Goal: Information Seeking & Learning: Find specific page/section

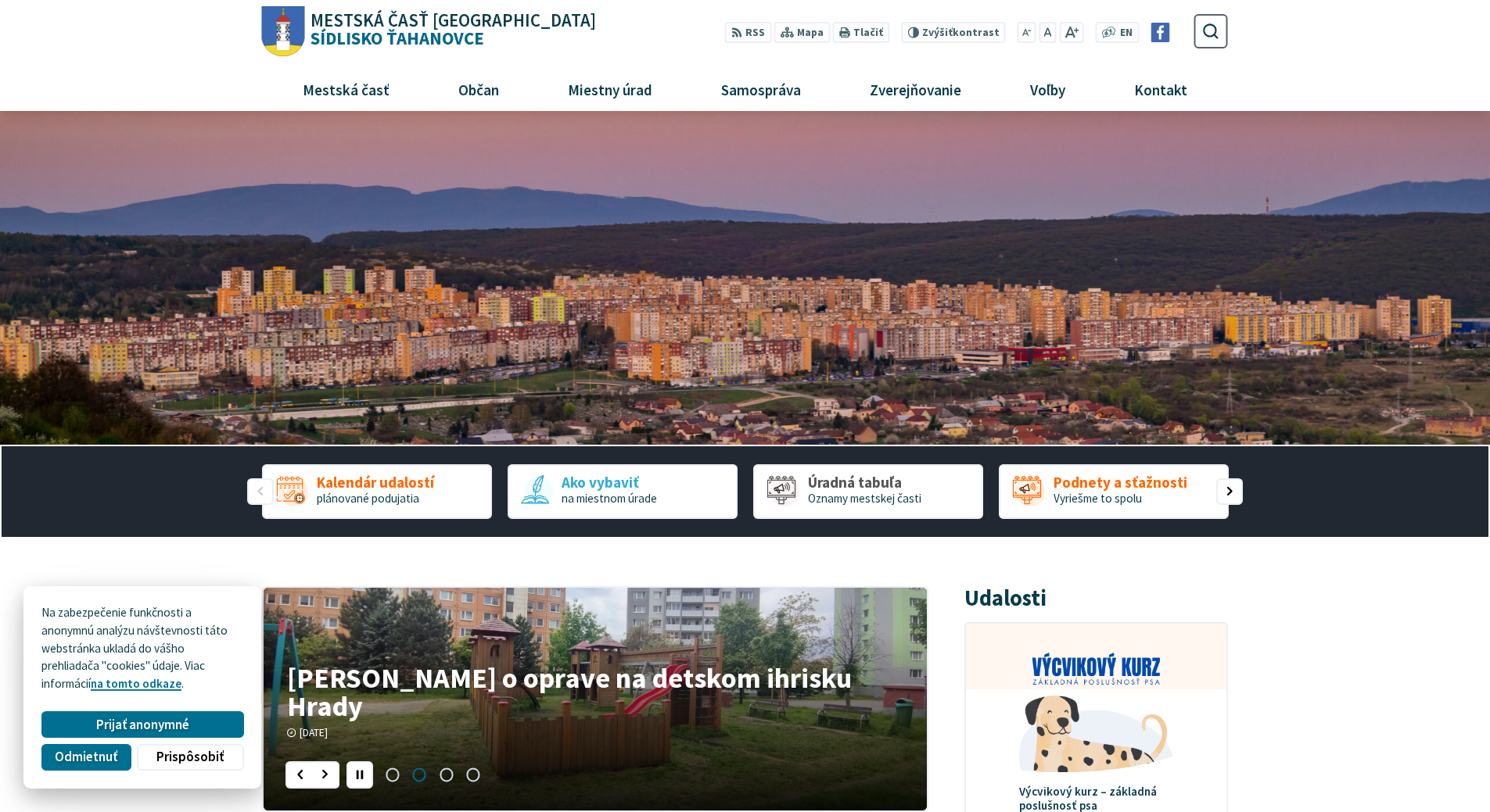
click at [76, 754] on span "Odmietnuť" at bounding box center [85, 757] width 62 height 17
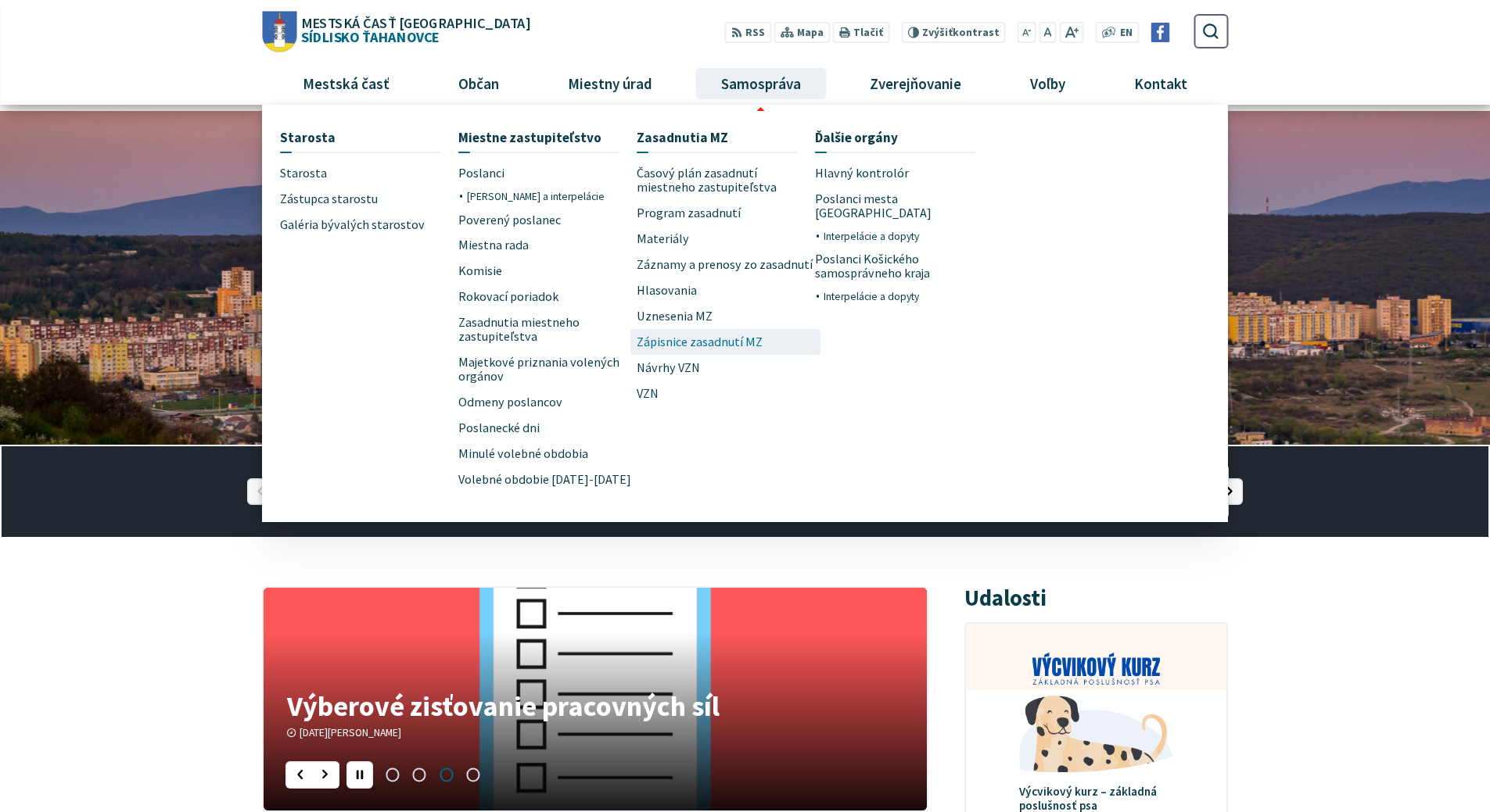
click at [740, 343] on span "Zápisnice zasadnutí MZ" at bounding box center [699, 341] width 126 height 25
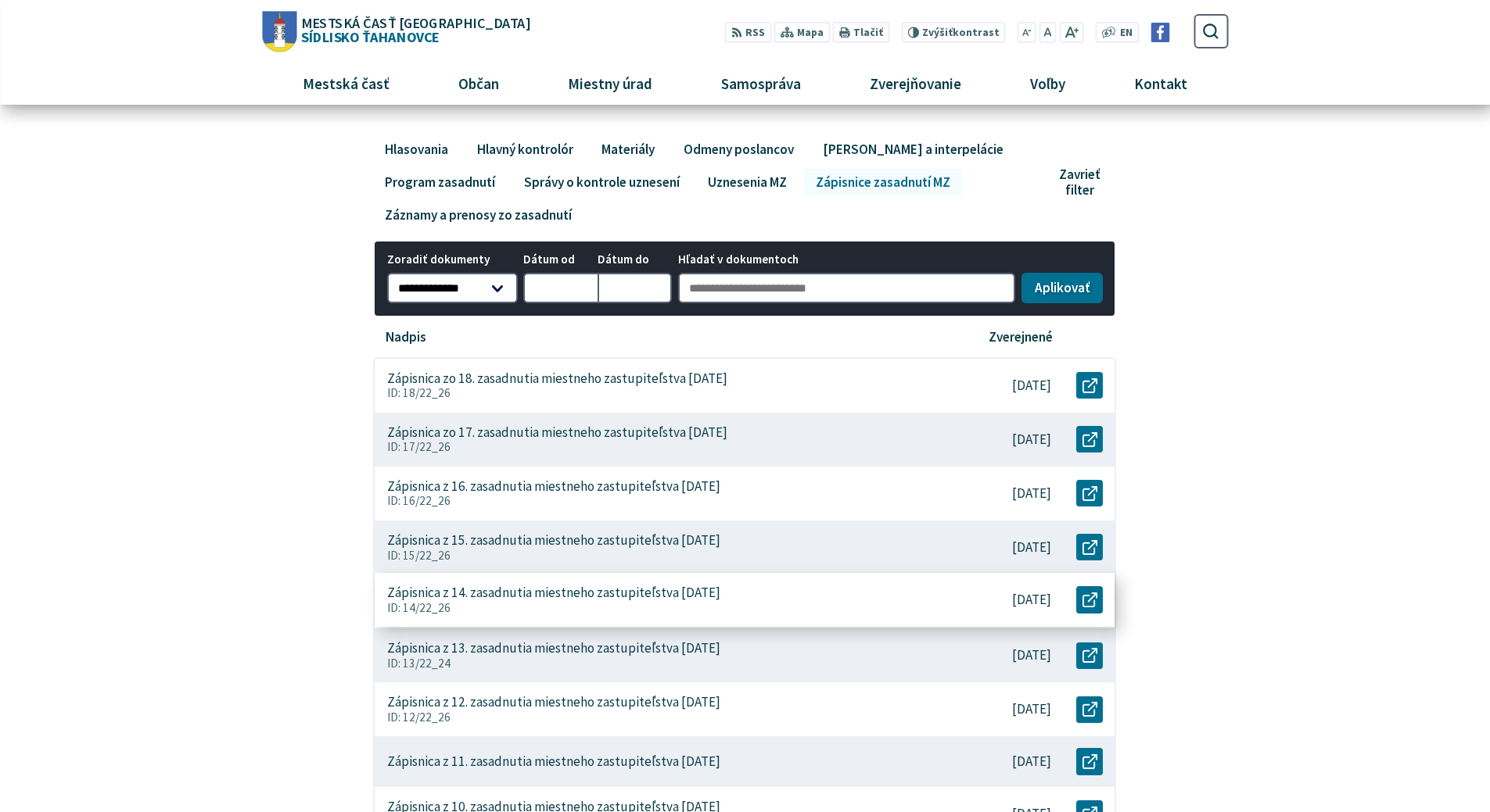
scroll to position [156, 0]
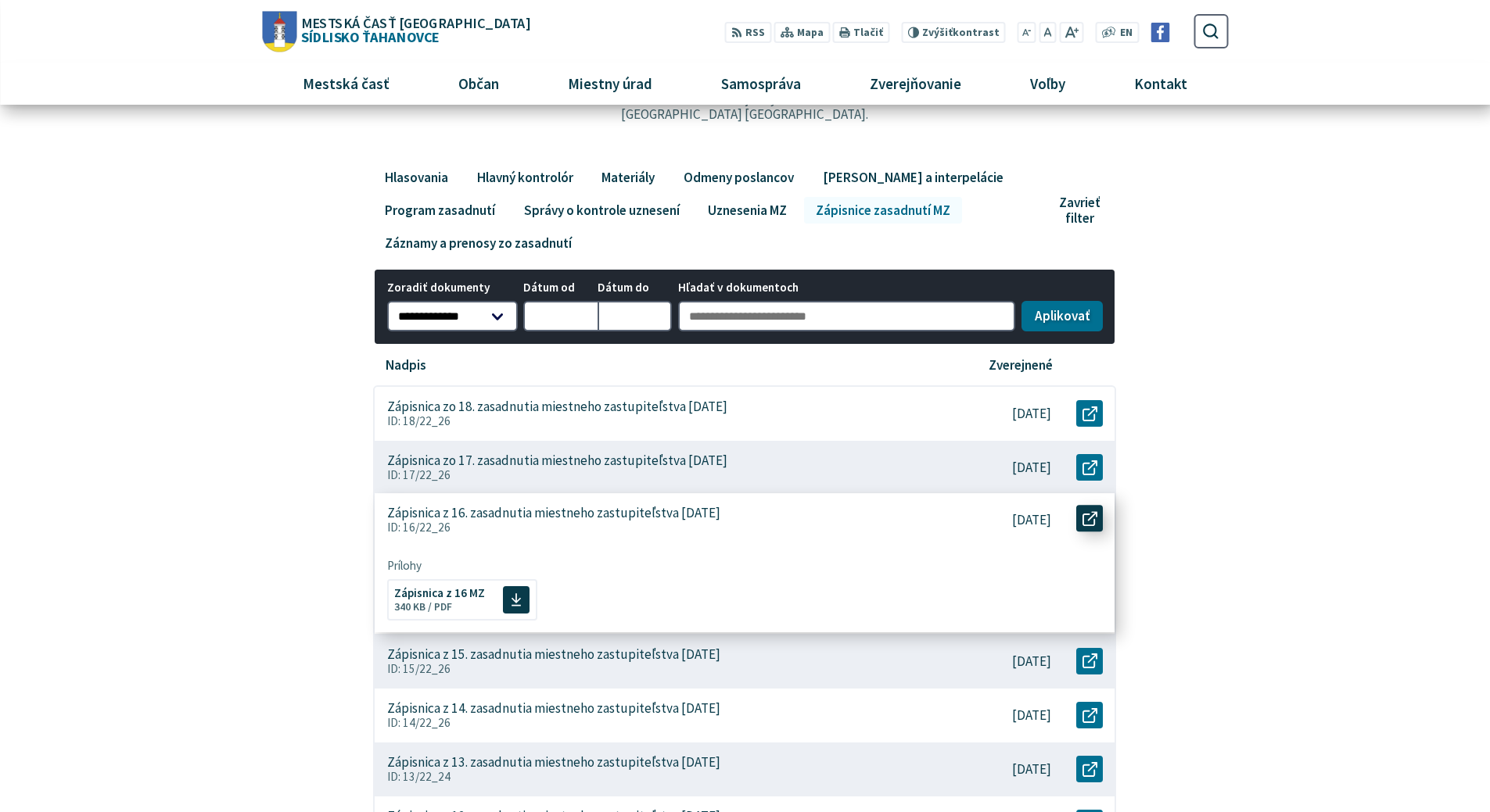
click at [1096, 519] on icon at bounding box center [1090, 518] width 15 height 15
click at [1331, 346] on body "Na zabezpečenie funkčnosti a anonymnú analýzu návštevnosti táto webstránka ukla…" at bounding box center [745, 810] width 1490 height 1933
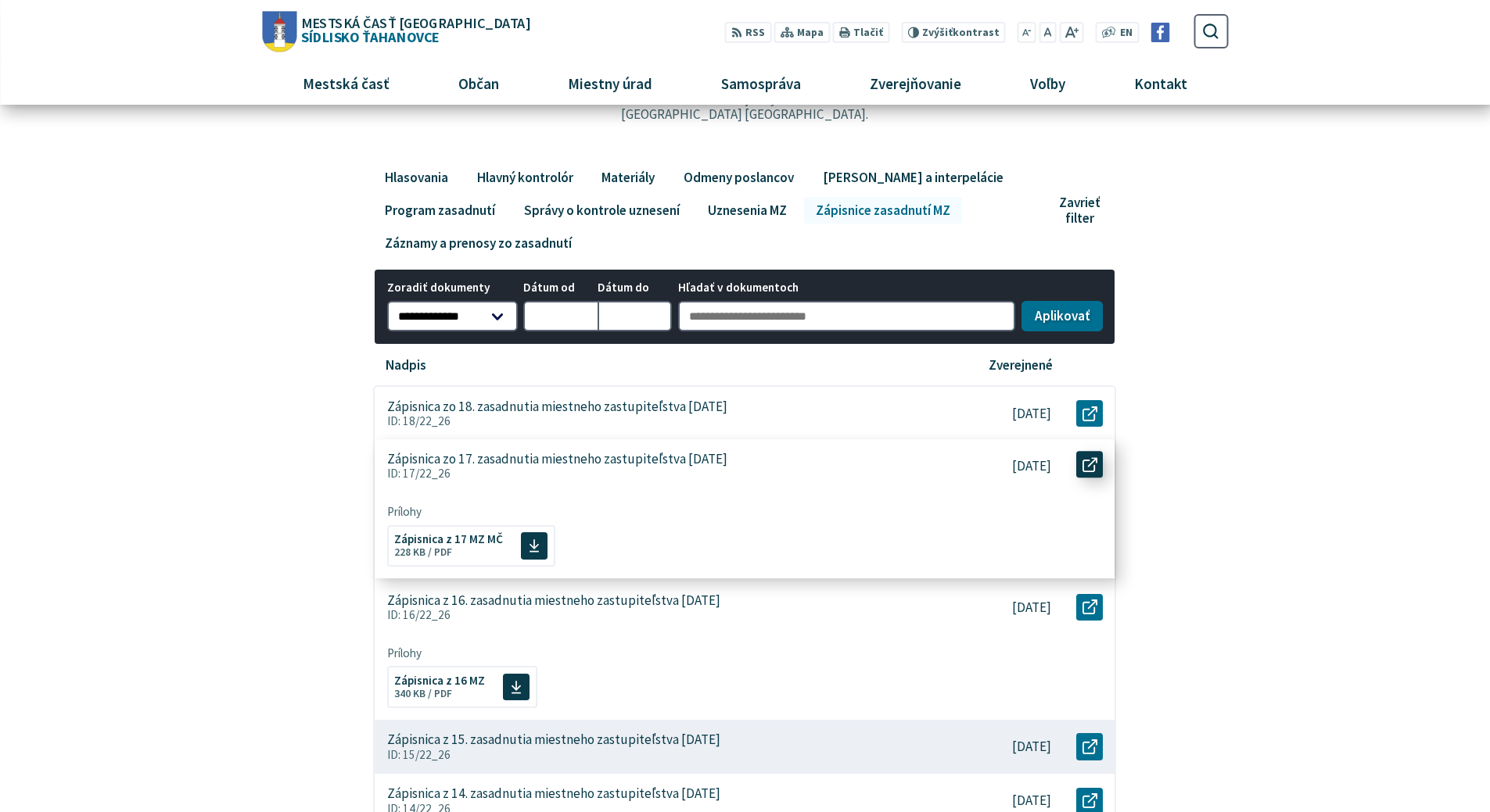
click at [1083, 466] on icon at bounding box center [1090, 464] width 15 height 15
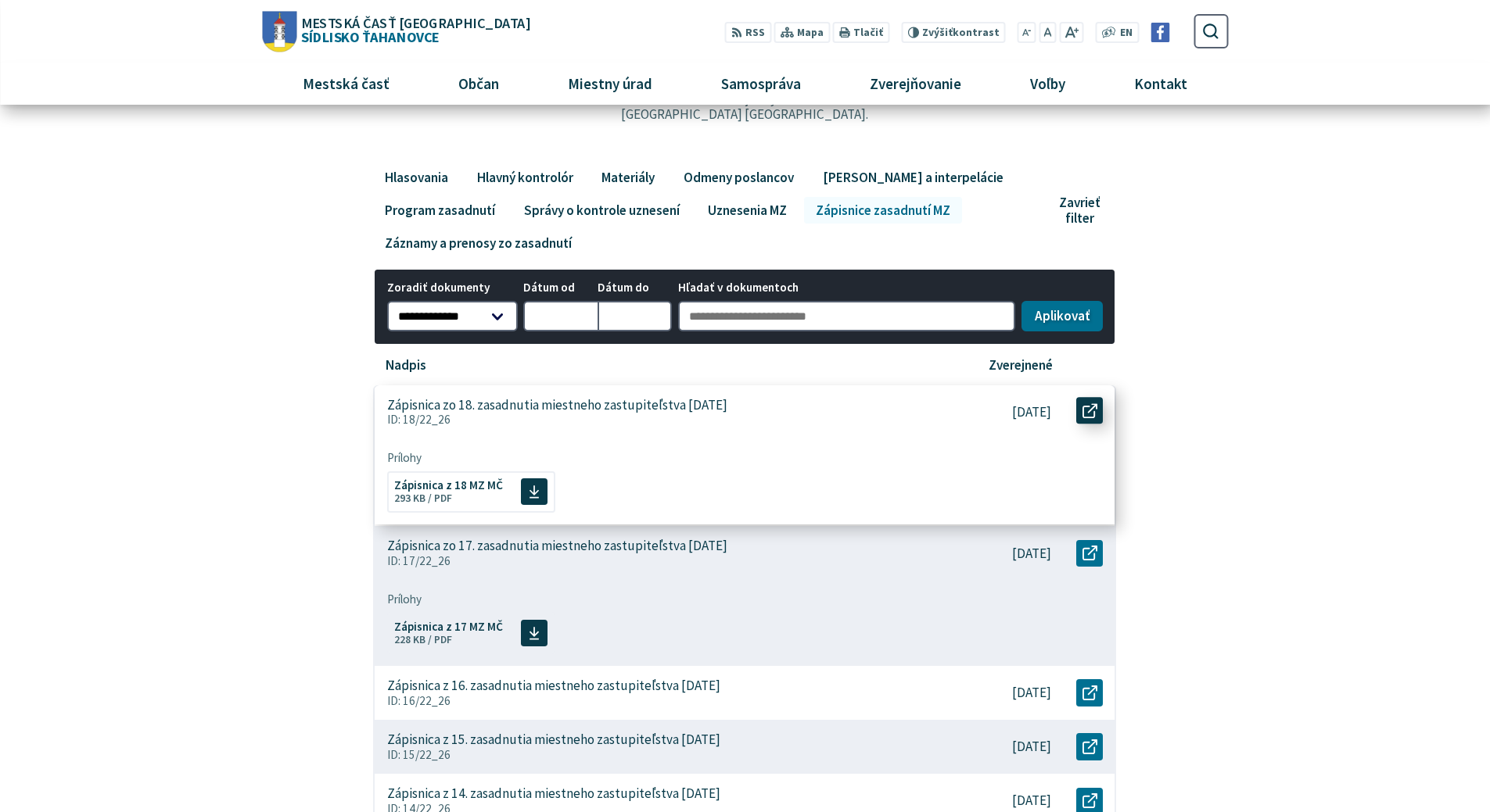
click at [1084, 406] on use at bounding box center [1090, 411] width 15 height 15
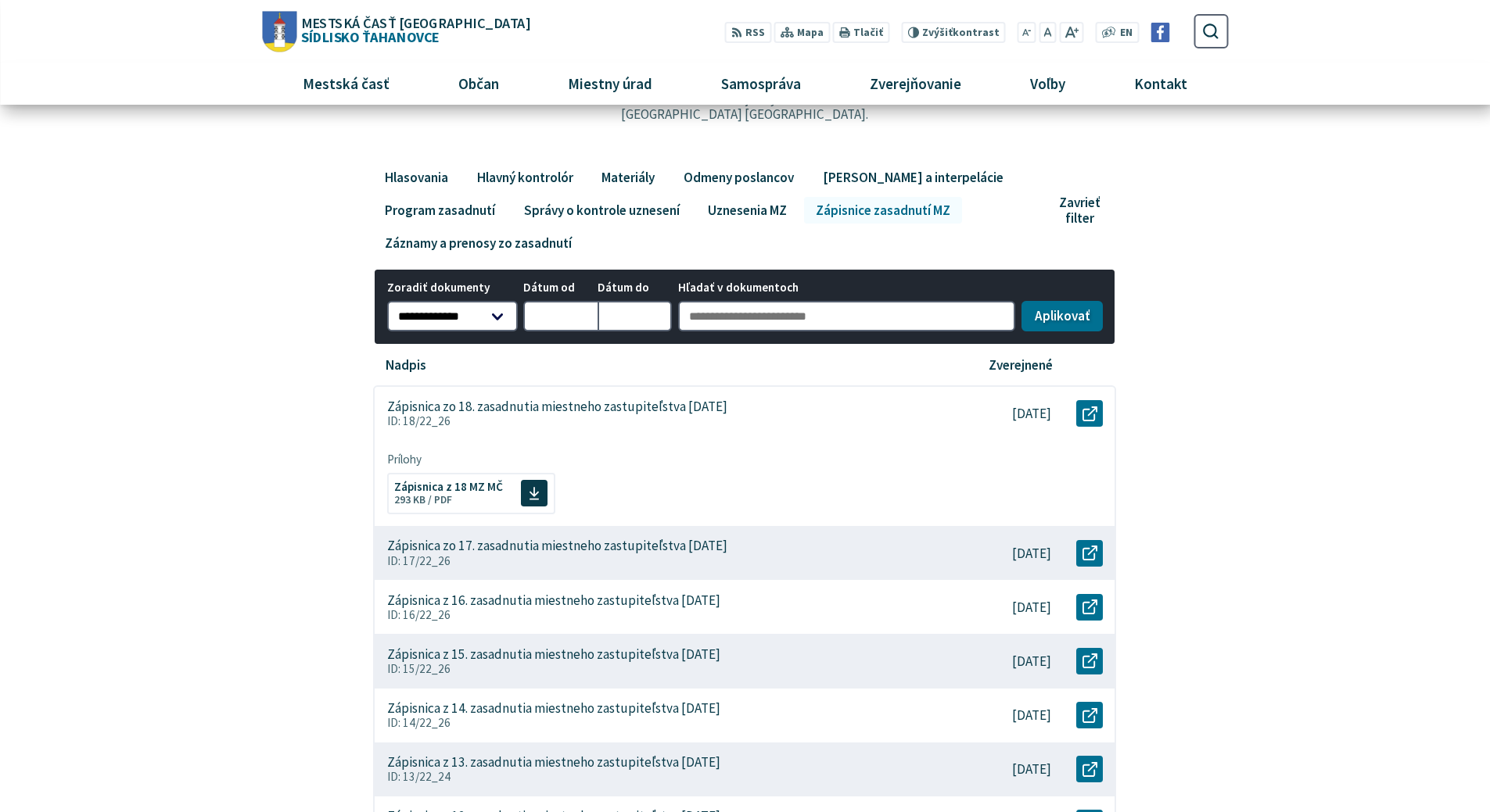
click at [252, 344] on div "**********" at bounding box center [745, 670] width 1013 height 1011
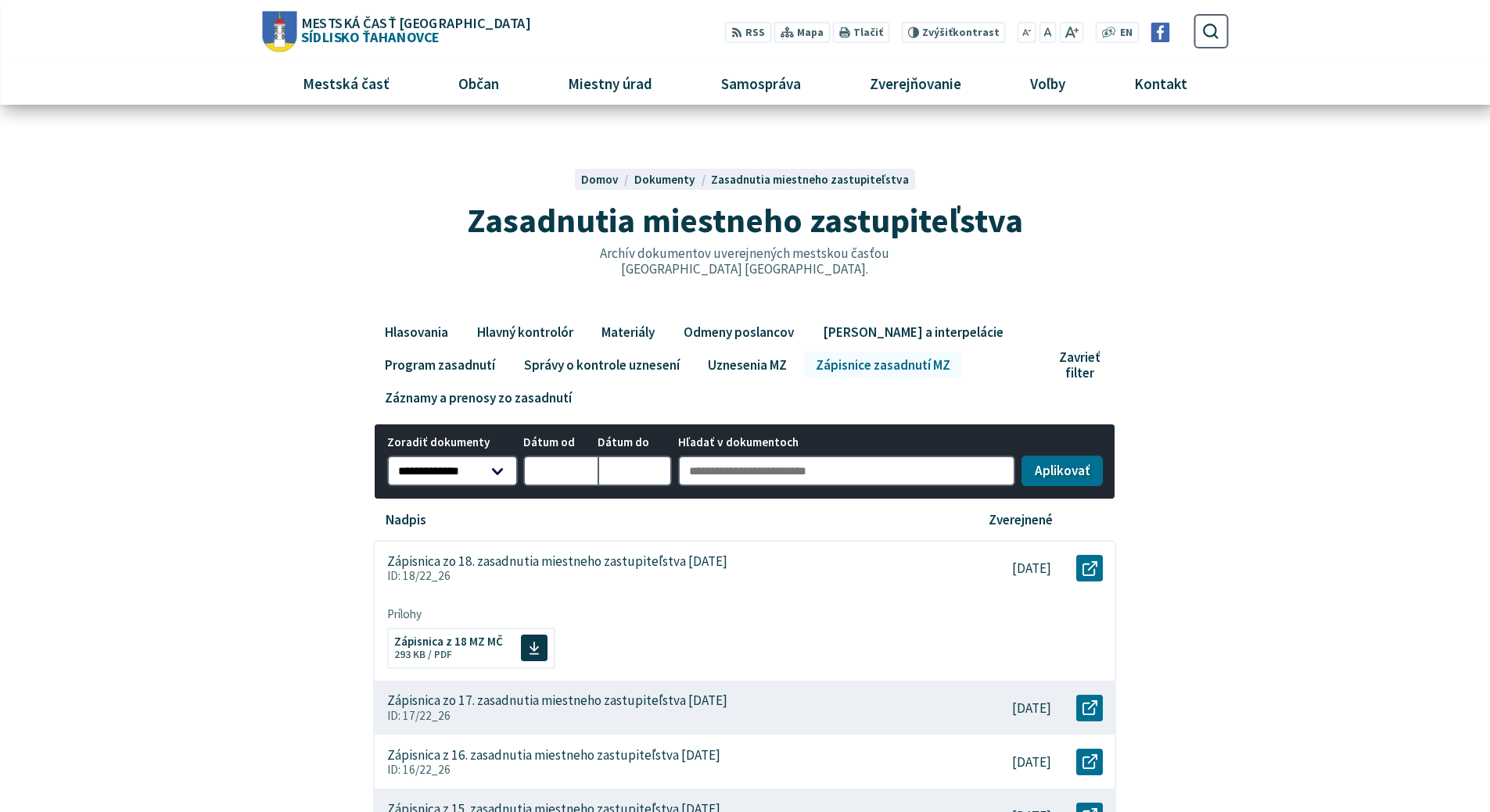
scroll to position [0, 0]
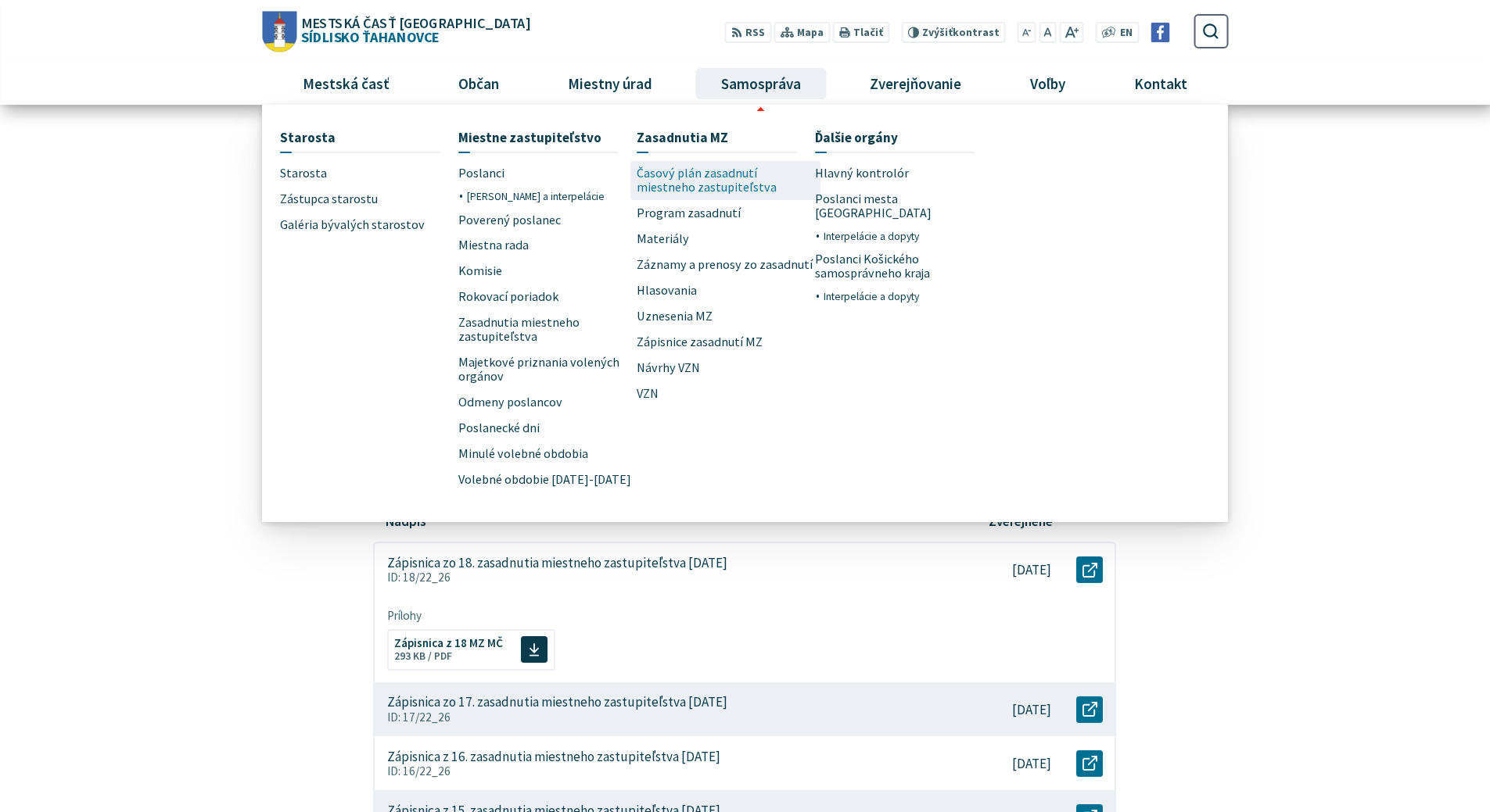
click at [726, 170] on span "Časový plán zasadnutí miestneho zastupiteľstva" at bounding box center [725, 180] width 178 height 40
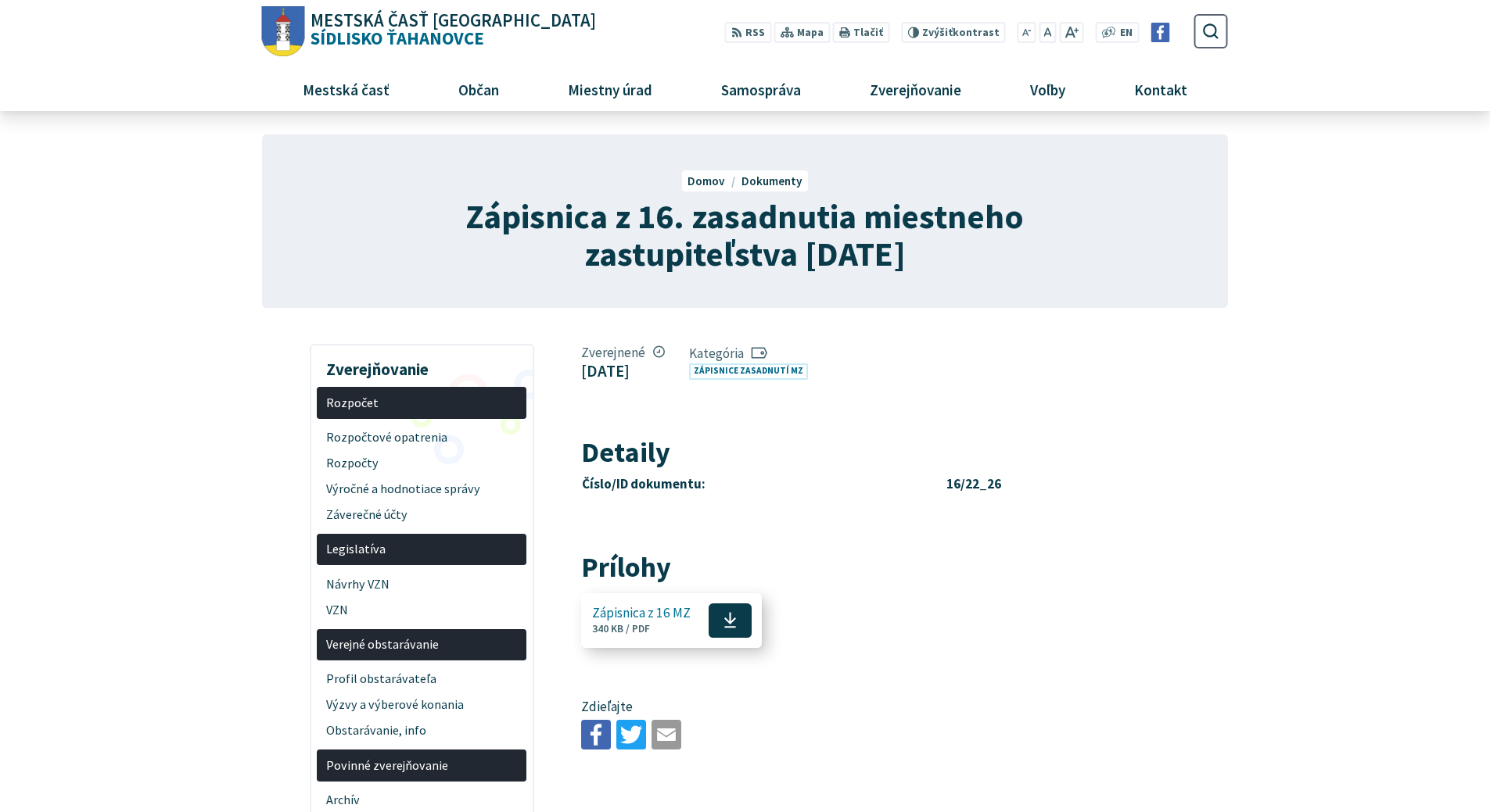
click at [729, 617] on use at bounding box center [730, 621] width 11 height 16
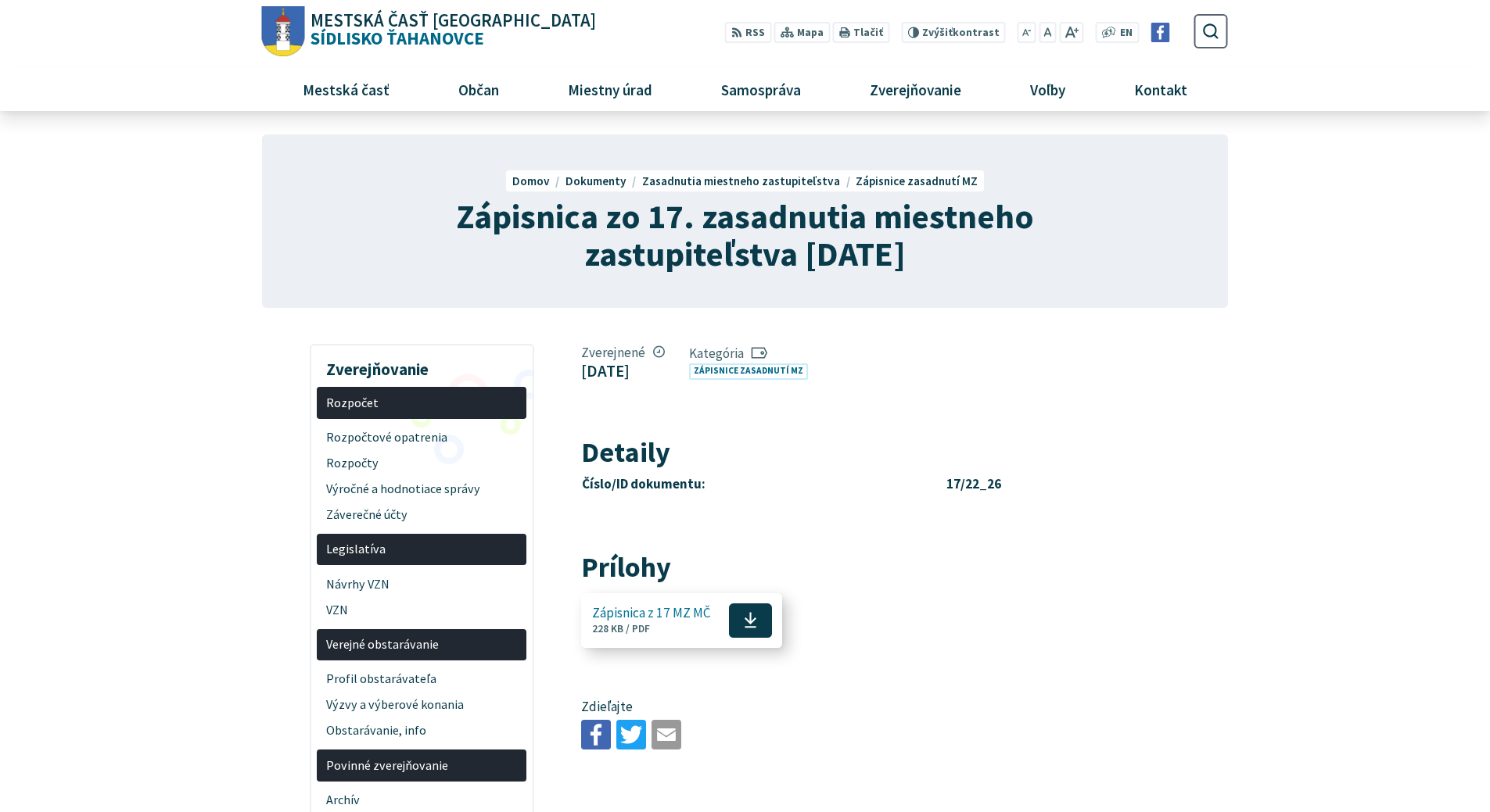
click at [672, 616] on span "Zápisnica z 17 MZ MČ" at bounding box center [651, 613] width 119 height 15
click at [623, 616] on span "Zápisnica z 18 MZ MČ" at bounding box center [651, 613] width 119 height 15
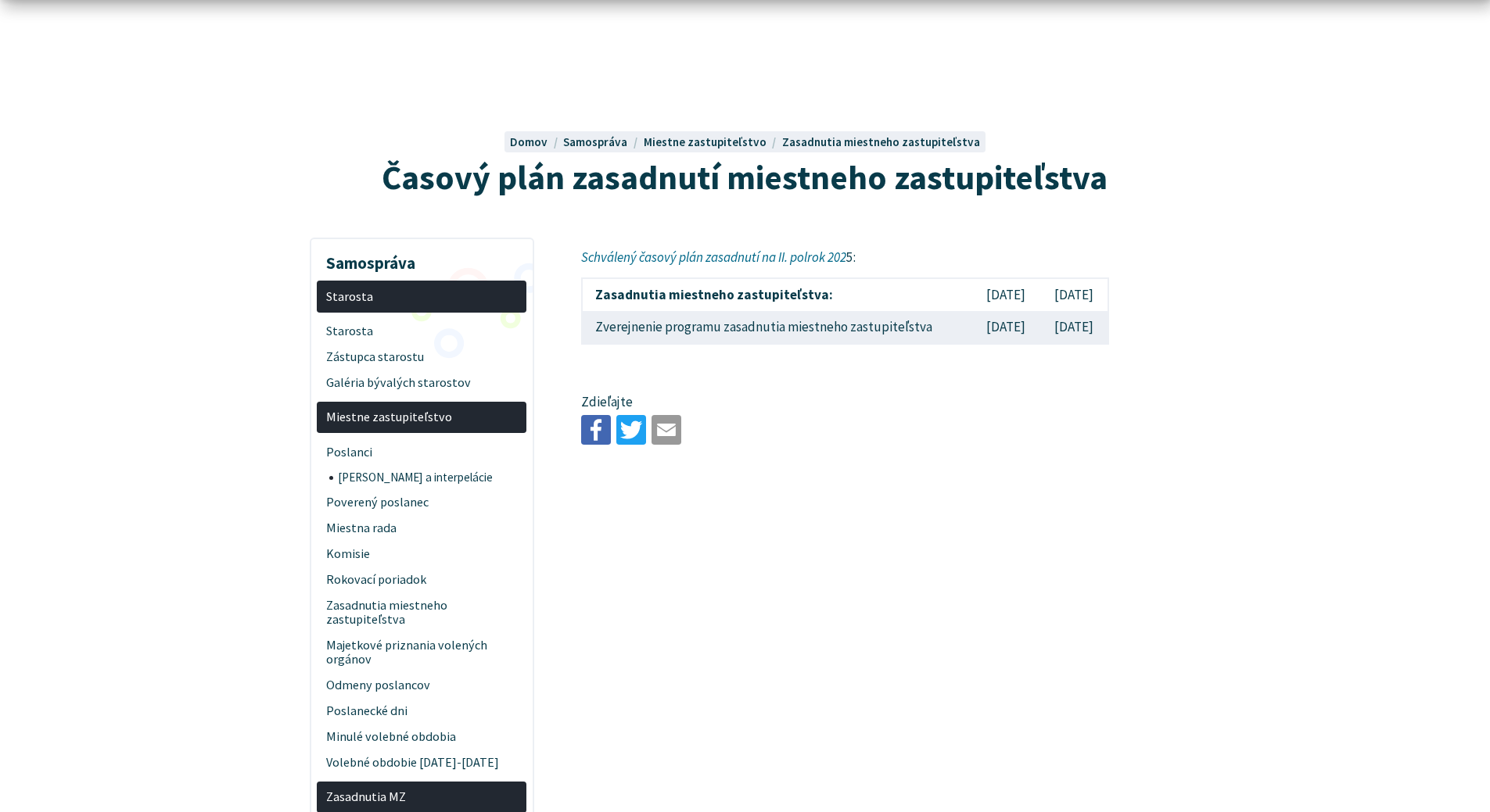
scroll to position [78, 0]
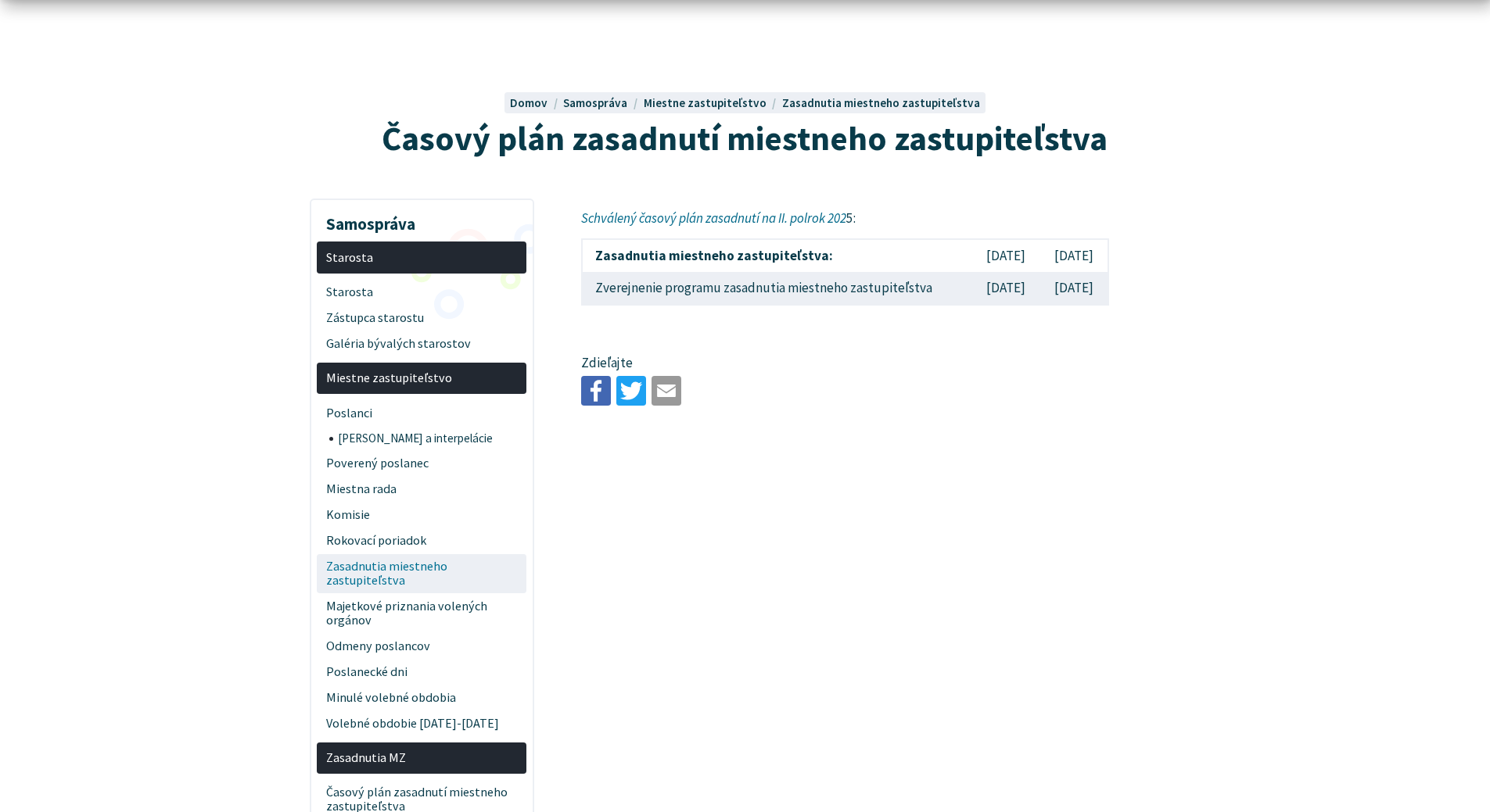
click at [392, 567] on span "Zasadnutia miestneho zastupiteľstva" at bounding box center [421, 573] width 191 height 40
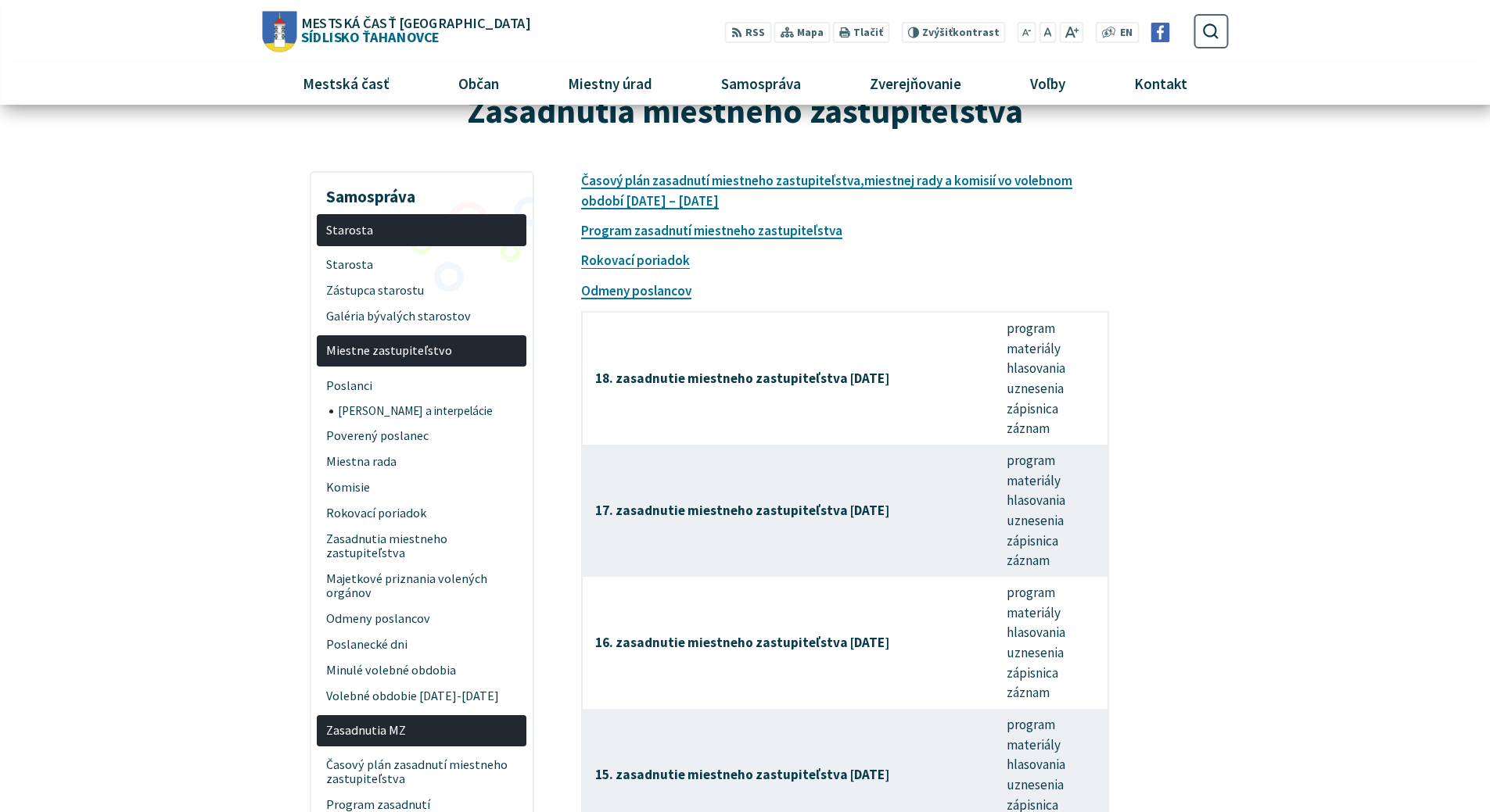
scroll to position [78, 0]
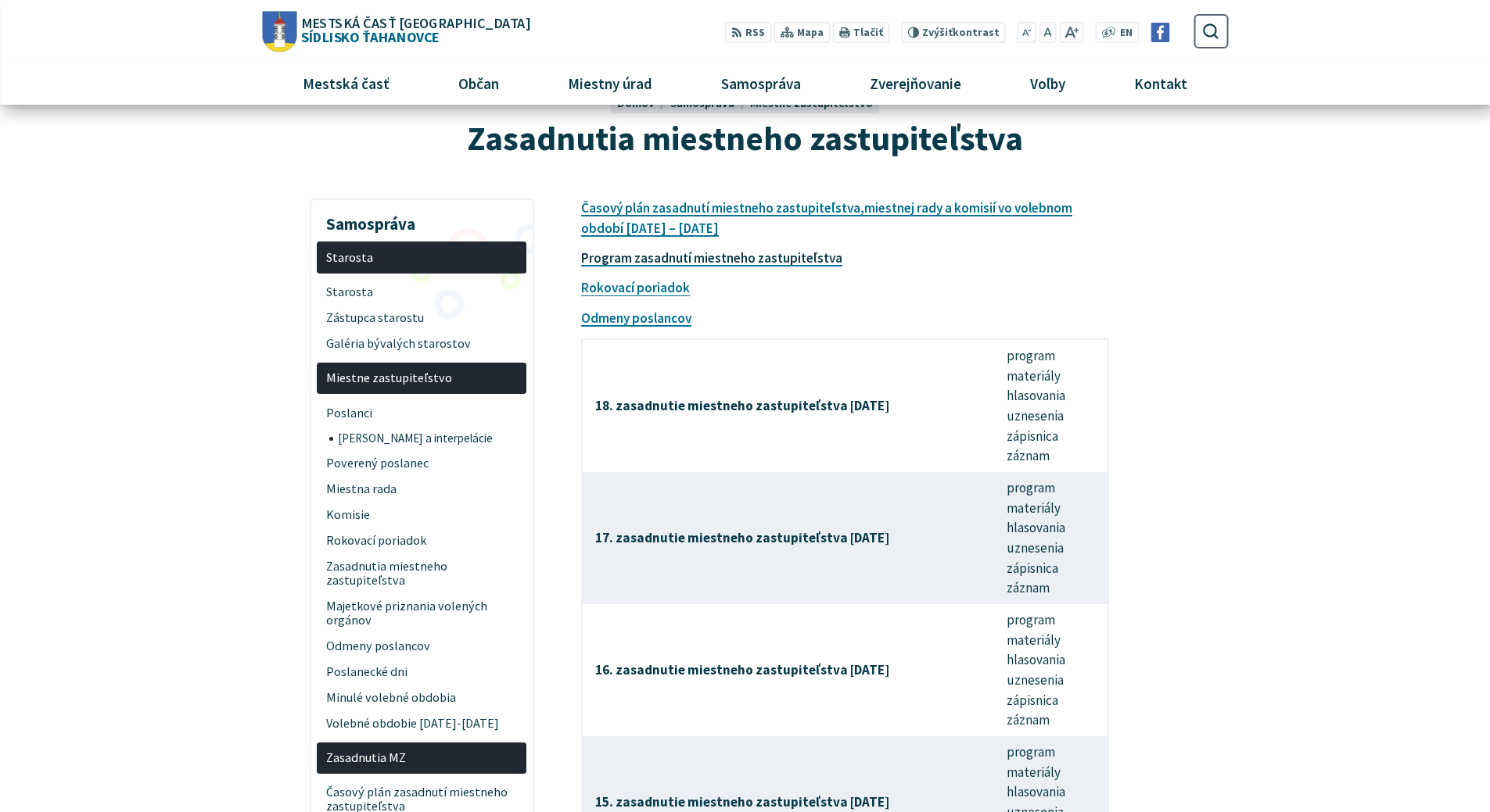
click at [776, 259] on link "Program zasadnutí miestneho zastupiteľstva" at bounding box center [711, 258] width 261 height 18
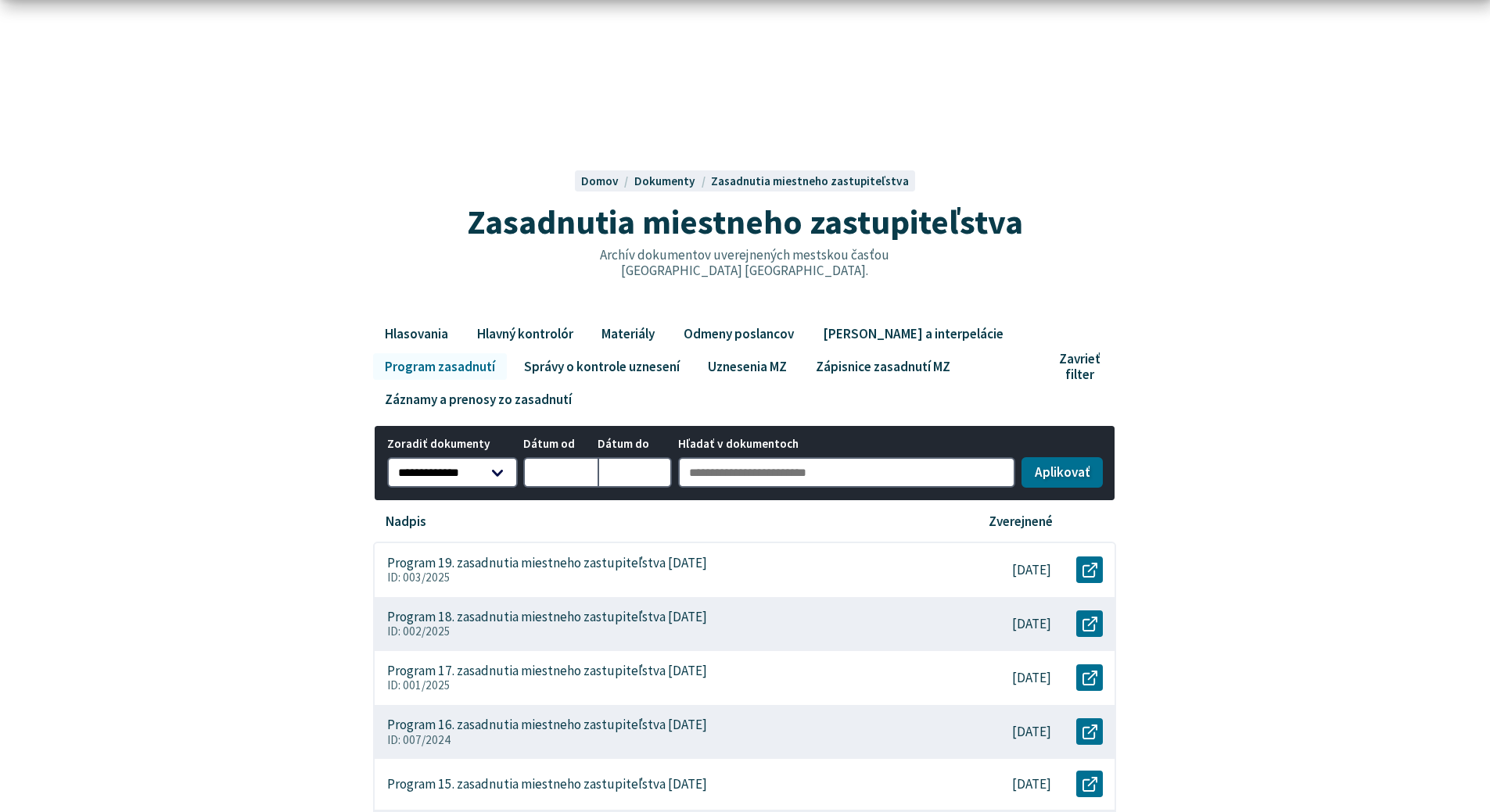
scroll to position [156, 0]
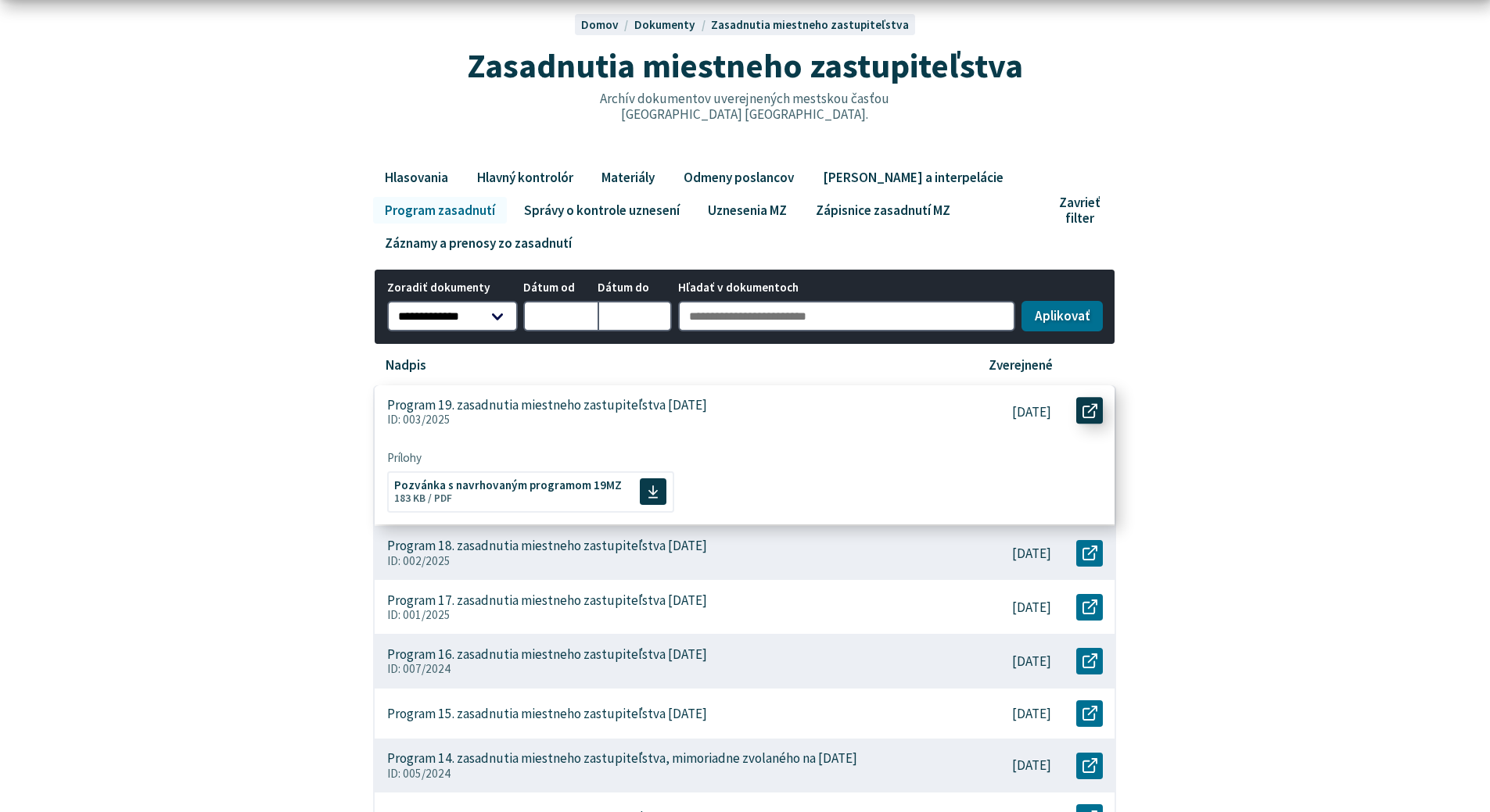
click at [1087, 412] on icon at bounding box center [1090, 411] width 15 height 15
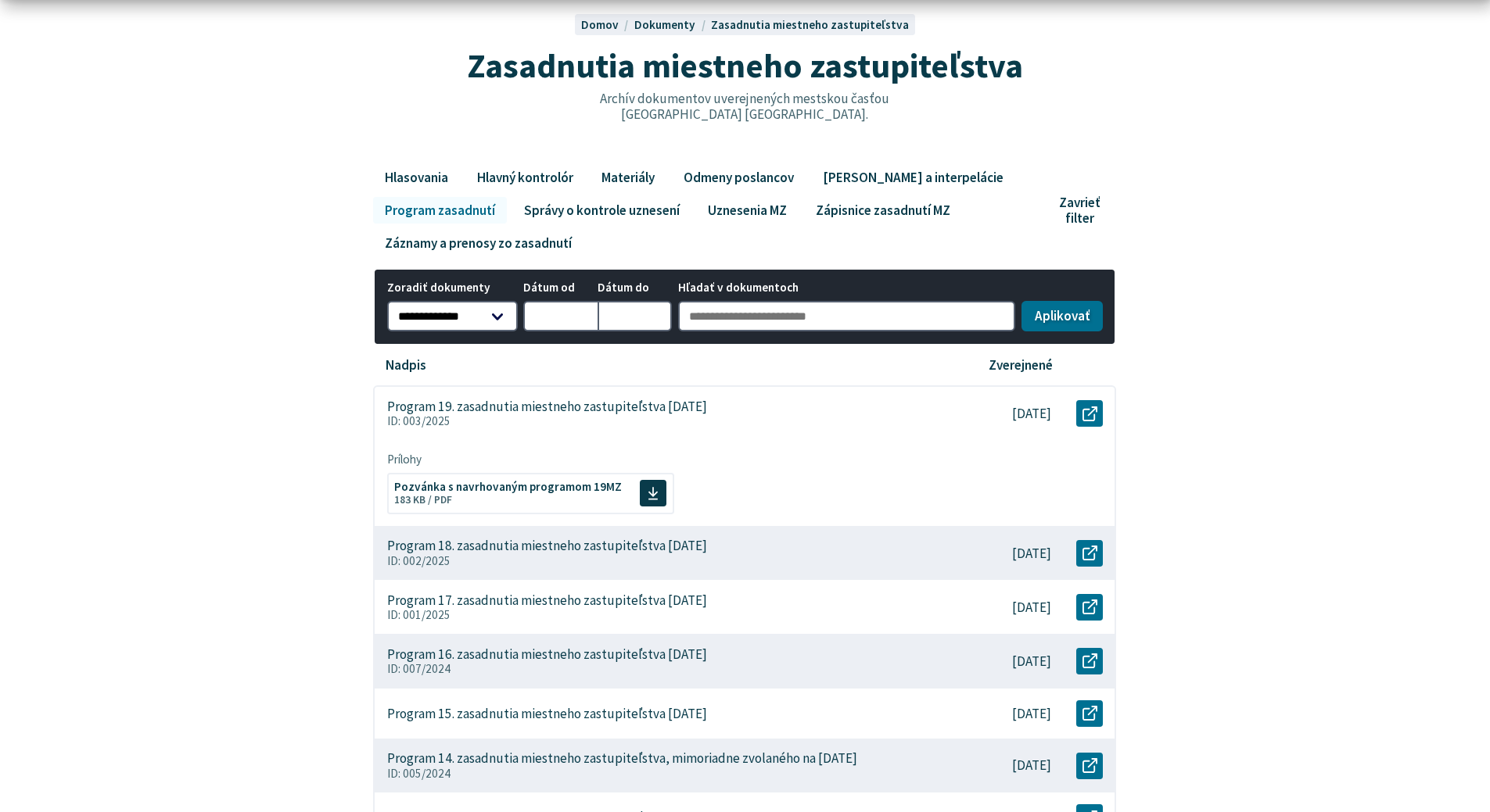
drag, startPoint x: 240, startPoint y: 234, endPoint x: 233, endPoint y: 209, distance: 26.0
click at [240, 234] on div "**********" at bounding box center [745, 666] width 1013 height 1004
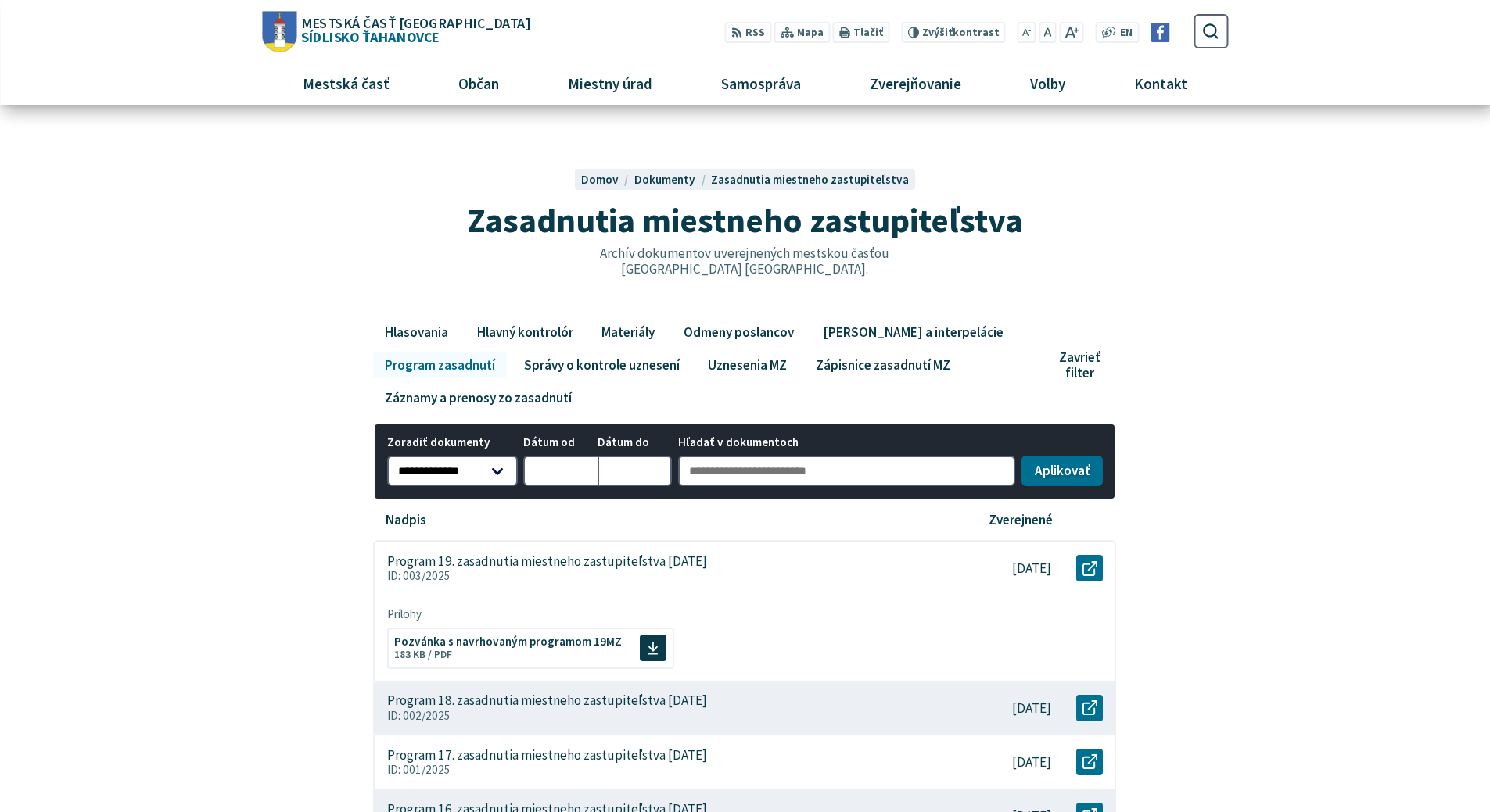
scroll to position [0, 0]
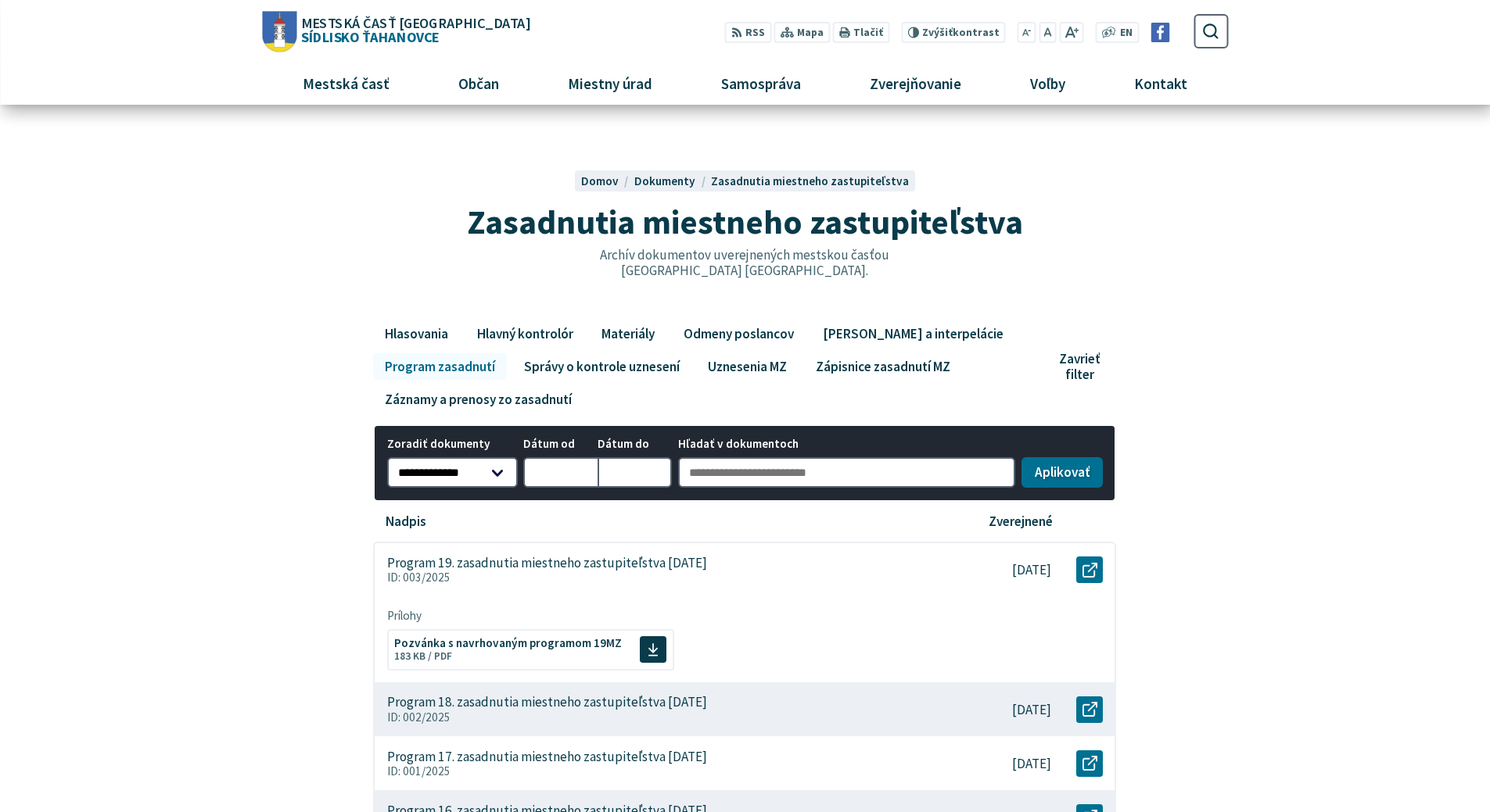
drag, startPoint x: 1319, startPoint y: 233, endPoint x: 1352, endPoint y: 154, distance: 85.6
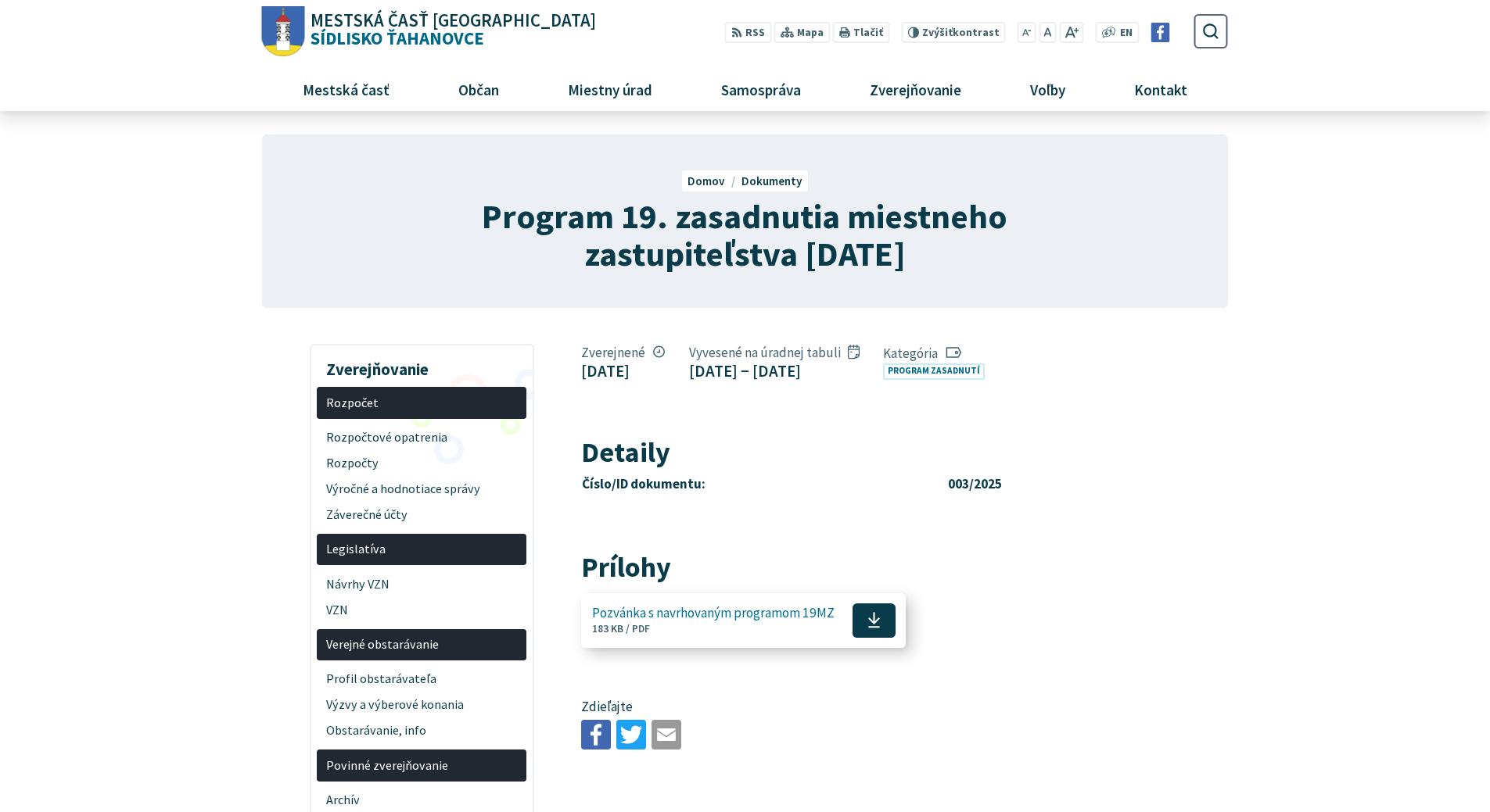
click at [733, 619] on span "Pozvánka s navrhovaným programom 19MZ" at bounding box center [713, 613] width 242 height 15
